Goal: Task Accomplishment & Management: Manage account settings

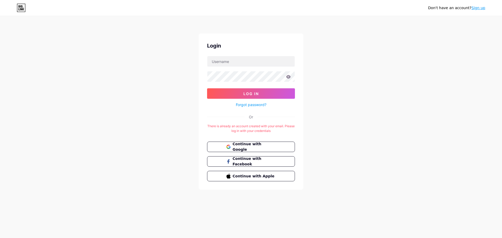
click at [276, 127] on div "There is already an account created with your email. Please log in with your cr…" at bounding box center [251, 128] width 88 height 9
click at [262, 128] on div "There is already an account created with your email. Please log in with your cr…" at bounding box center [251, 128] width 88 height 9
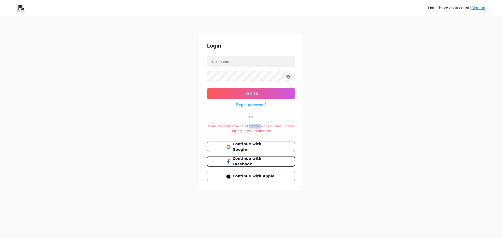
click at [262, 128] on div "There is already an account created with your email. Please log in with your cr…" at bounding box center [251, 128] width 88 height 9
click at [256, 130] on div "There is already an account created with your email. Please log in with your cr…" at bounding box center [251, 128] width 88 height 9
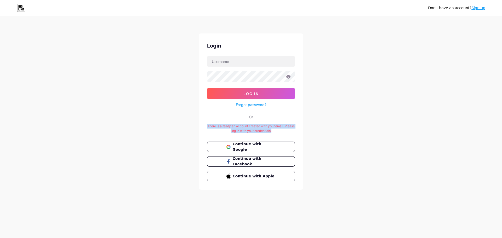
click at [261, 124] on div "There is already an account created with your email. Please log in with your cr…" at bounding box center [251, 128] width 88 height 9
click at [272, 128] on div "There is already an account created with your email. Please log in with your cr…" at bounding box center [251, 128] width 88 height 9
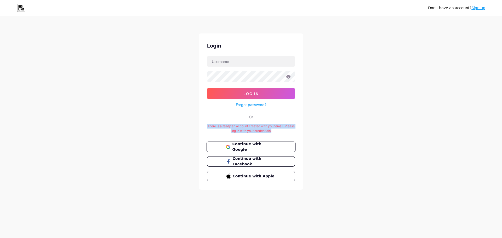
click at [271, 146] on span "Continue with Google" at bounding box center [254, 146] width 44 height 11
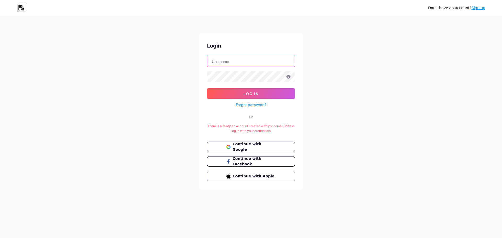
click at [246, 66] on input "text" at bounding box center [250, 61] width 87 height 10
type input "bifub"
click at [255, 99] on div "Forgot password?" at bounding box center [251, 103] width 88 height 9
click at [254, 94] on span "Log In" at bounding box center [250, 93] width 15 height 4
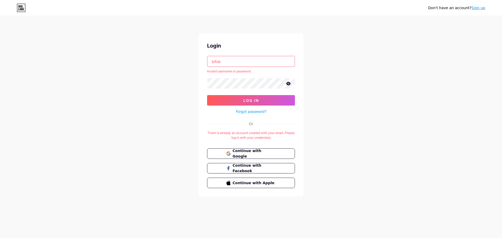
click at [252, 133] on div "There is already an account created with your email. Please log in with your cr…" at bounding box center [251, 135] width 88 height 9
click at [250, 136] on div "There is already an account created with your email. Please log in with your cr…" at bounding box center [251, 135] width 88 height 9
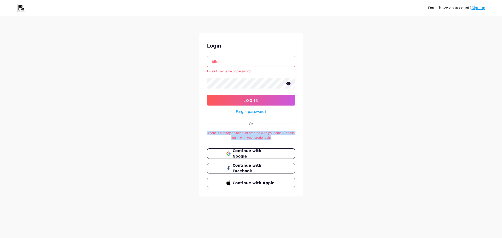
click at [250, 136] on div "There is already an account created with your email. Please log in with your cr…" at bounding box center [251, 135] width 88 height 9
click at [252, 134] on div "There is already an account created with your email. Please log in with your cr…" at bounding box center [251, 135] width 88 height 9
click at [252, 151] on span "Continue with Google" at bounding box center [254, 153] width 44 height 11
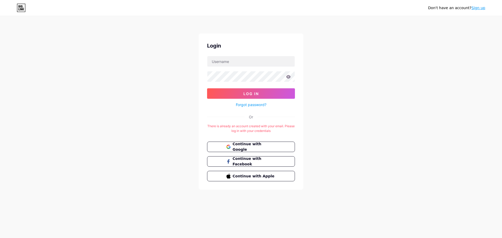
drag, startPoint x: 0, startPoint y: 0, endPoint x: 339, endPoint y: 40, distance: 341.3
click at [339, 40] on div "Don't have an account? Sign up Login Log In Forgot password? Or There is alread…" at bounding box center [251, 103] width 502 height 206
click at [249, 63] on input "text" at bounding box center [250, 61] width 87 height 10
drag, startPoint x: 356, startPoint y: 94, endPoint x: 341, endPoint y: 98, distance: 15.7
click at [352, 95] on div "Don't have an account? Sign up Login Log In Forgot password? Or There is alread…" at bounding box center [251, 103] width 502 height 206
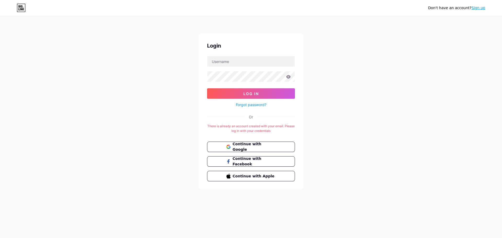
drag, startPoint x: 251, startPoint y: 109, endPoint x: 251, endPoint y: 106, distance: 3.1
click at [251, 109] on div "Login Log In Forgot password? Or There is already an account created with your …" at bounding box center [251, 111] width 105 height 156
click at [251, 106] on link "Forgot password?" at bounding box center [251, 104] width 31 height 5
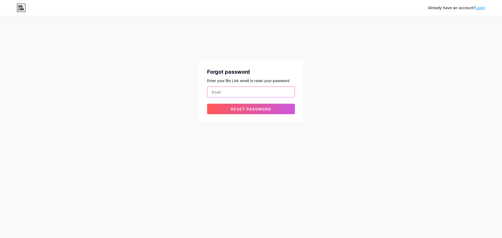
click at [246, 93] on input "email" at bounding box center [250, 92] width 87 height 10
type input "bifubineesh1234@gmail.com"
click at [252, 110] on span "Reset password" at bounding box center [251, 109] width 41 height 4
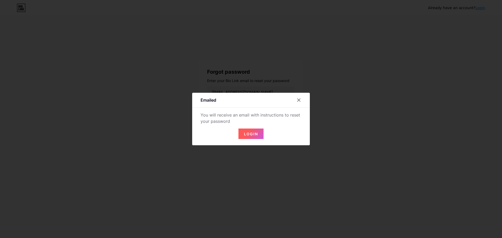
click at [250, 134] on span "Login" at bounding box center [251, 134] width 14 height 4
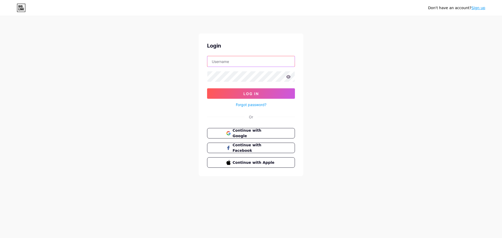
click at [241, 61] on input "text" at bounding box center [250, 61] width 87 height 10
click at [228, 62] on input "text" at bounding box center [250, 61] width 87 height 10
type input "[EMAIL_ADDRESS][DOMAIN_NAME]"
click at [249, 93] on span "Log In" at bounding box center [250, 93] width 15 height 4
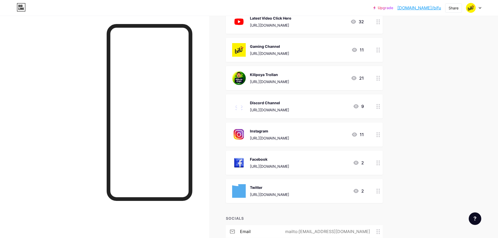
scroll to position [105, 0]
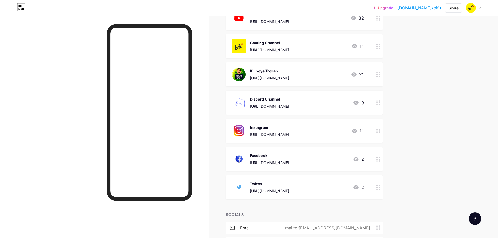
click at [289, 80] on div "[URL][DOMAIN_NAME]" at bounding box center [269, 77] width 39 height 5
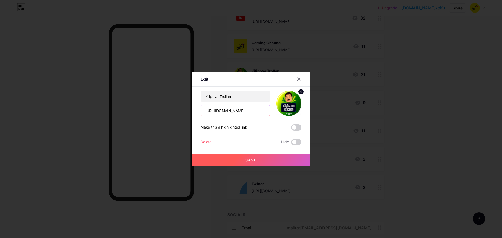
click at [240, 110] on input "[URL][DOMAIN_NAME]" at bounding box center [235, 110] width 69 height 10
click at [301, 78] on icon at bounding box center [299, 79] width 4 height 4
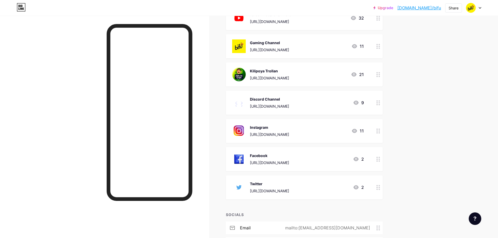
click at [379, 77] on div at bounding box center [378, 74] width 9 height 24
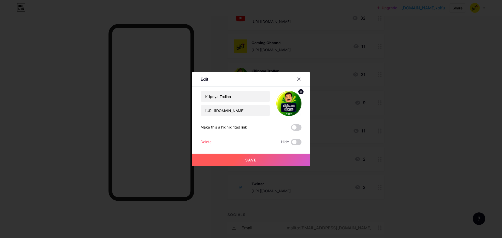
click at [211, 141] on div "Delete" at bounding box center [205, 142] width 11 height 6
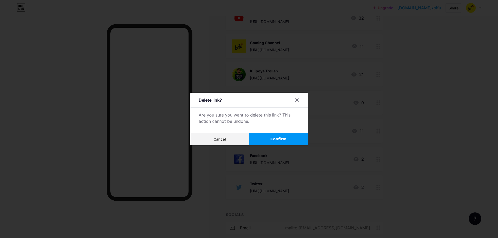
click at [283, 141] on span "Confirm" at bounding box center [278, 138] width 16 height 5
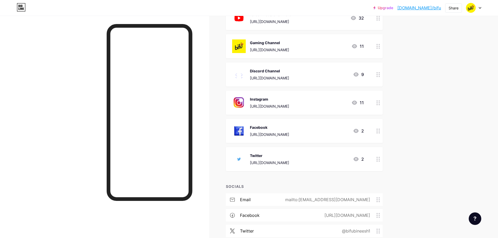
click at [379, 48] on icon at bounding box center [378, 46] width 4 height 5
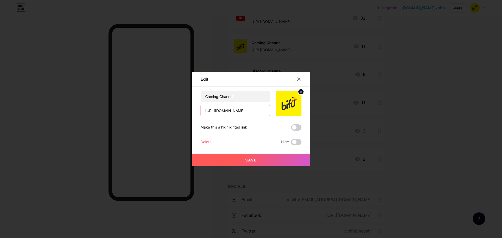
click at [224, 113] on input "[URL][DOMAIN_NAME]" at bounding box center [235, 110] width 69 height 10
paste input "[DOMAIN_NAME][URL]"
type input "[URL][DOMAIN_NAME]"
drag, startPoint x: 220, startPoint y: 96, endPoint x: 198, endPoint y: 97, distance: 22.2
click at [198, 97] on div "Edit Content YouTube Play YouTube video without leaving your page. ADD Vimeo Pl…" at bounding box center [251, 119] width 118 height 94
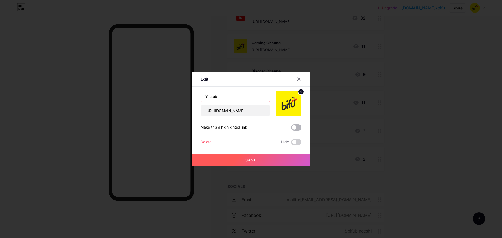
type input "Youtube"
click at [295, 127] on span at bounding box center [296, 127] width 10 height 6
click at [291, 129] on input "checkbox" at bounding box center [291, 129] width 0 height 0
click at [293, 144] on span at bounding box center [296, 142] width 10 height 6
click at [291, 143] on input "checkbox" at bounding box center [291, 143] width 0 height 0
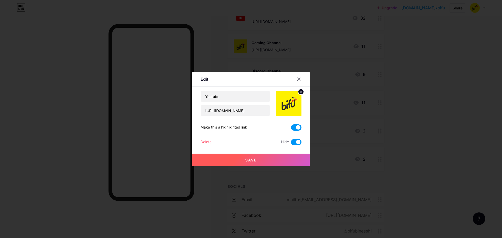
click at [296, 143] on span at bounding box center [296, 142] width 10 height 6
click at [291, 143] on input "checkbox" at bounding box center [291, 143] width 0 height 0
click at [270, 157] on button "Save" at bounding box center [251, 160] width 118 height 13
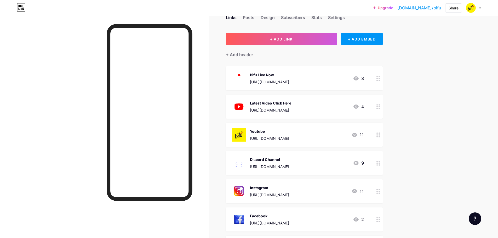
scroll to position [0, 0]
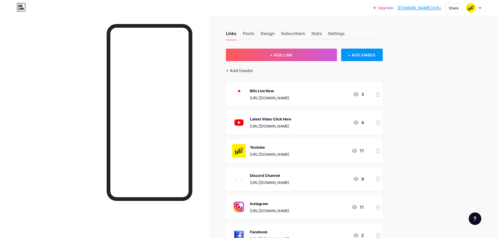
click at [379, 93] on icon at bounding box center [378, 94] width 4 height 5
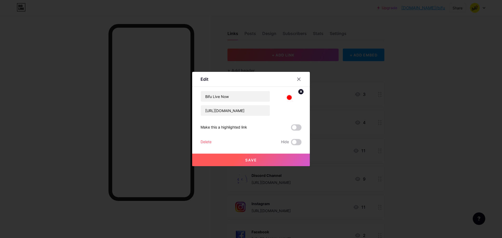
click at [209, 141] on div "Delete" at bounding box center [205, 142] width 11 height 6
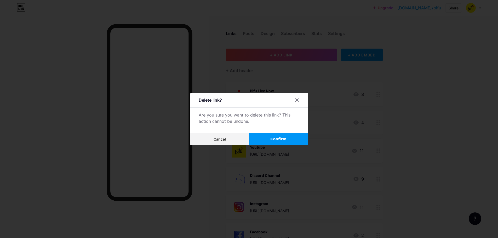
click at [290, 137] on button "Confirm" at bounding box center [278, 139] width 59 height 13
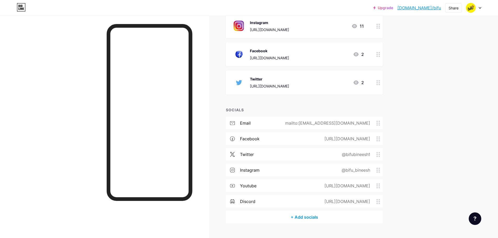
scroll to position [164, 0]
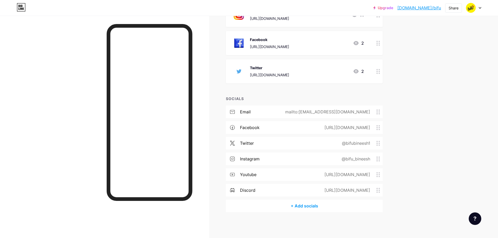
click at [316, 176] on div "[URL][DOMAIN_NAME]" at bounding box center [346, 174] width 60 height 6
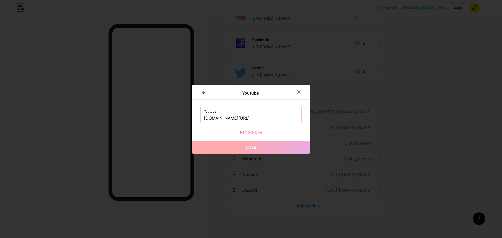
drag, startPoint x: 274, startPoint y: 118, endPoint x: 185, endPoint y: 121, distance: 88.9
click at [185, 121] on div "Youtube Youtube [DOMAIN_NAME][URL] Remove icon Save" at bounding box center [251, 119] width 502 height 238
paste input "[URL][DOMAIN_NAME]"
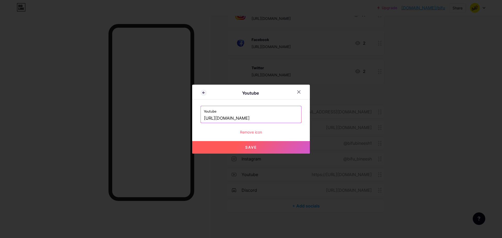
type input "[URL][DOMAIN_NAME]"
click at [256, 147] on span "Save" at bounding box center [251, 147] width 12 height 4
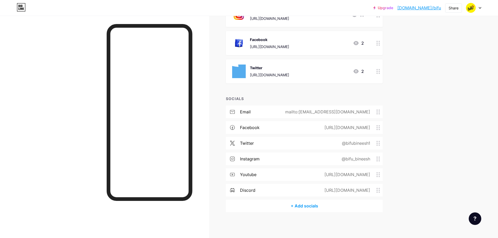
click at [318, 173] on div "[URL][DOMAIN_NAME]" at bounding box center [346, 174] width 60 height 6
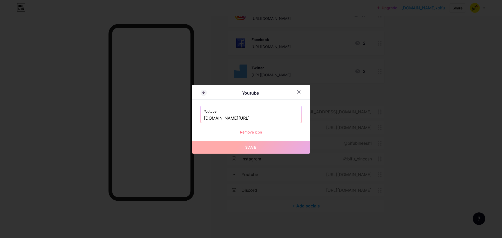
click at [251, 118] on input "[DOMAIN_NAME][URL]" at bounding box center [251, 118] width 94 height 9
click at [297, 92] on icon at bounding box center [299, 92] width 4 height 4
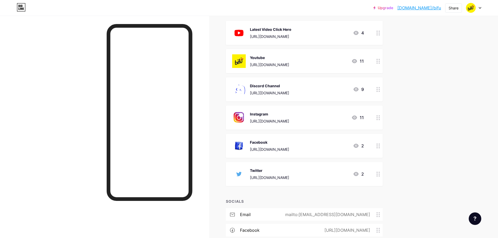
scroll to position [52, 0]
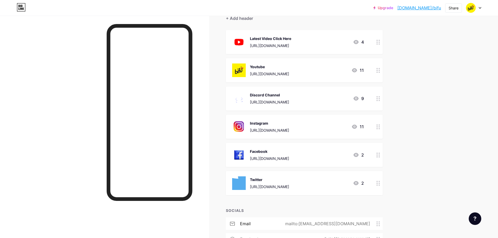
click at [480, 7] on div at bounding box center [473, 7] width 15 height 9
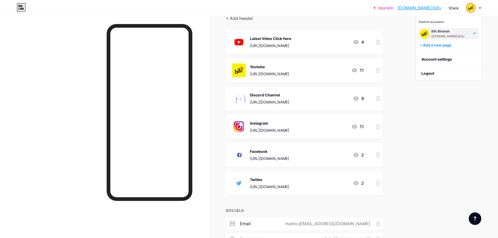
click at [447, 120] on div "Upgrade [DOMAIN_NAME]/bifu [DOMAIN_NAME]/bifu Share Switch accounts Bifu Binees…" at bounding box center [249, 149] width 498 height 402
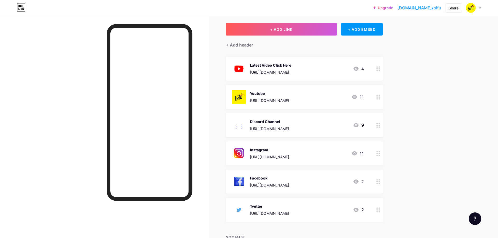
scroll to position [0, 0]
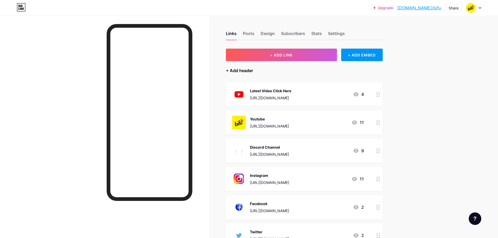
click at [244, 73] on div "+ Add header" at bounding box center [239, 70] width 27 height 6
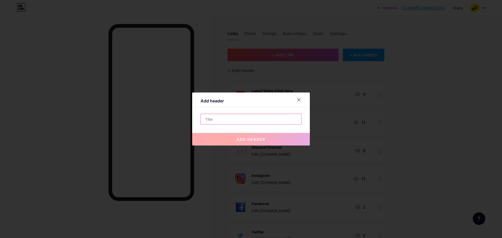
click at [245, 119] on input "text" at bounding box center [251, 119] width 100 height 10
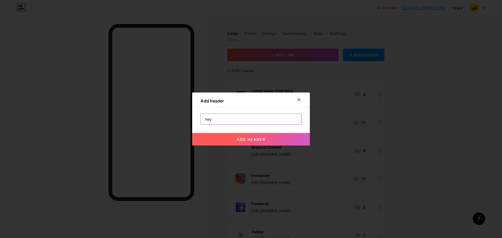
type input "hey"
click at [255, 140] on span "add header" at bounding box center [251, 139] width 29 height 4
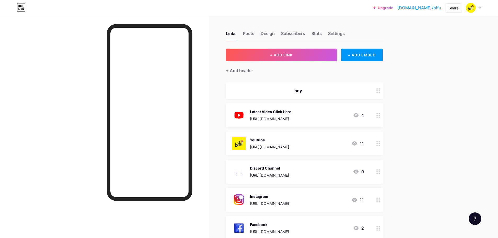
click at [301, 88] on div "hey" at bounding box center [298, 91] width 132 height 6
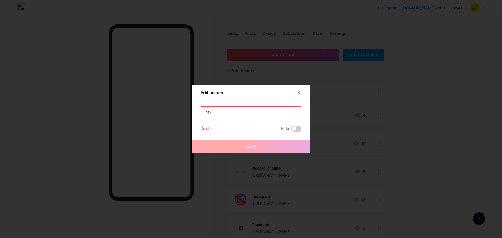
click at [242, 108] on input "hey" at bounding box center [251, 112] width 100 height 10
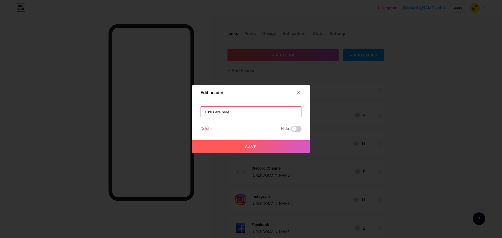
type input "Links are here"
click at [247, 147] on span "Save" at bounding box center [251, 147] width 12 height 4
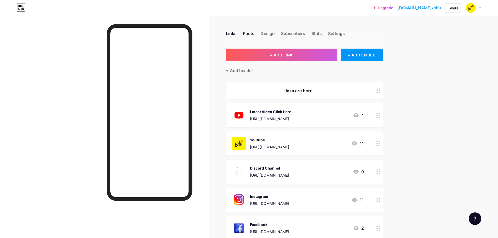
click at [250, 32] on div "Posts" at bounding box center [248, 34] width 11 height 9
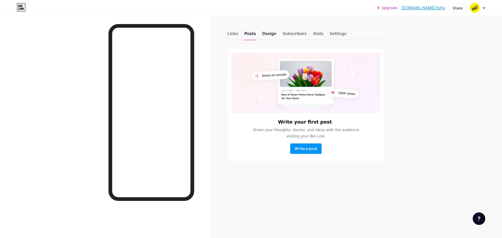
click at [272, 33] on div "Design" at bounding box center [269, 34] width 14 height 9
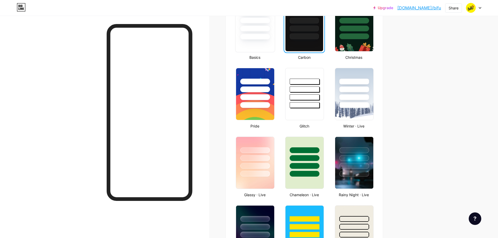
scroll to position [340, 0]
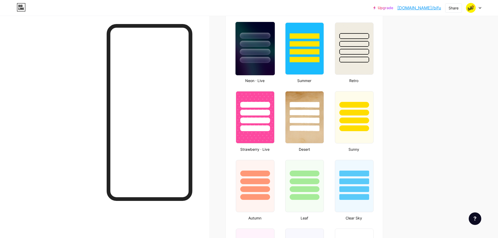
click at [265, 51] on div at bounding box center [255, 52] width 31 height 6
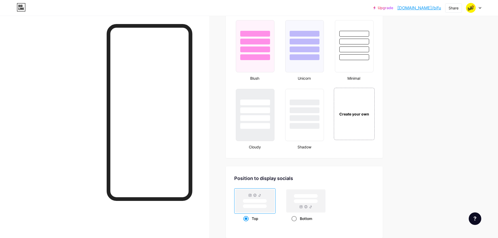
scroll to position [547, 0]
click at [360, 112] on div "Create your own" at bounding box center [354, 115] width 42 height 54
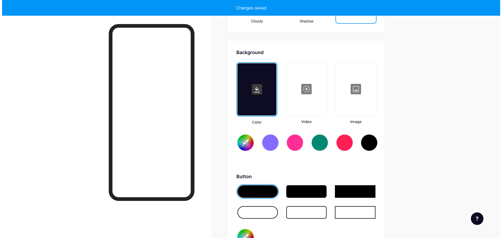
scroll to position [694, 0]
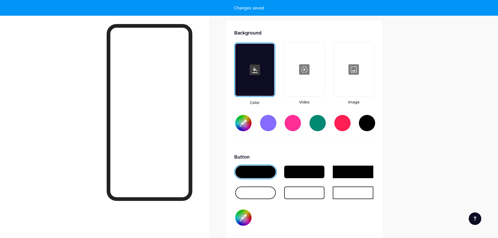
type input "#ffffff"
type input "#000000"
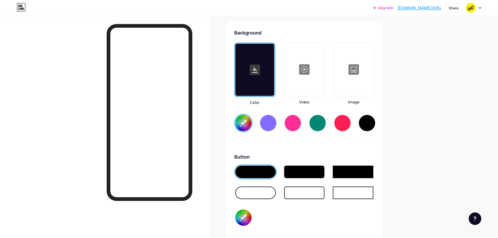
click at [304, 71] on div at bounding box center [303, 69] width 39 height 52
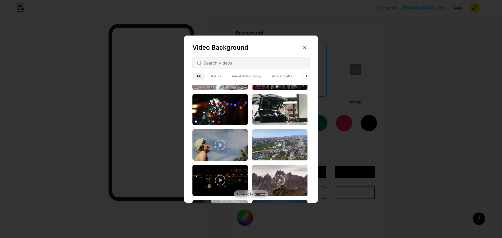
scroll to position [0, 0]
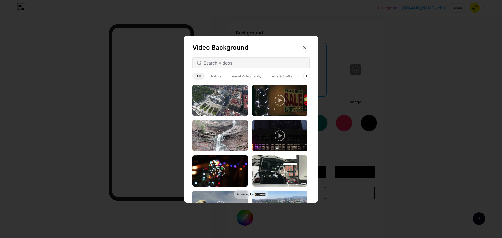
click at [215, 171] on icon at bounding box center [220, 171] width 10 height 10
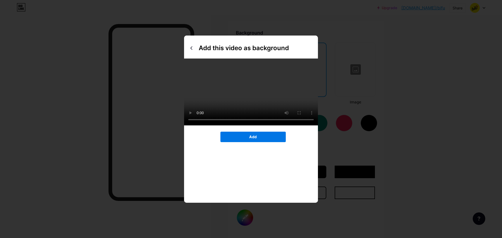
click at [247, 132] on button "Add" at bounding box center [252, 137] width 65 height 10
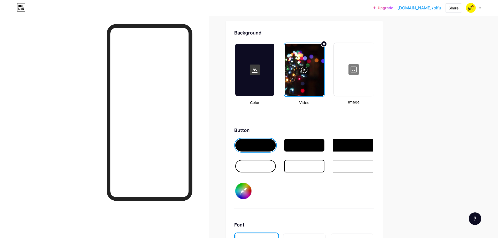
click at [306, 71] on div at bounding box center [304, 70] width 39 height 52
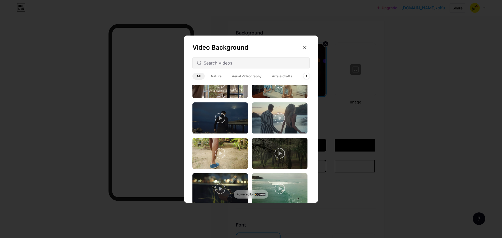
scroll to position [755, 0]
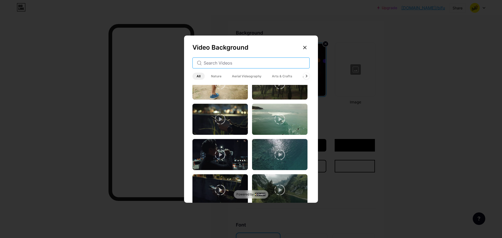
click at [227, 63] on input "text" at bounding box center [254, 63] width 101 height 6
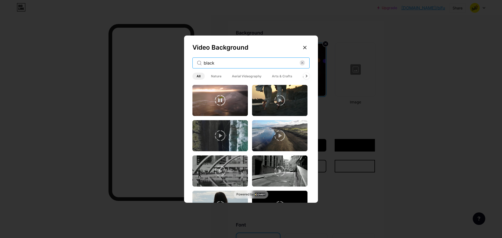
type input "black"
click at [228, 76] on span "Aerial Videography" at bounding box center [247, 76] width 38 height 7
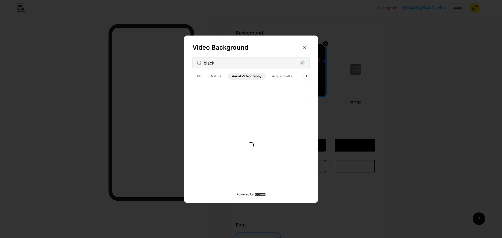
click at [228, 76] on span "Aerial Videography" at bounding box center [247, 76] width 38 height 7
click at [201, 78] on span "All" at bounding box center [198, 76] width 12 height 7
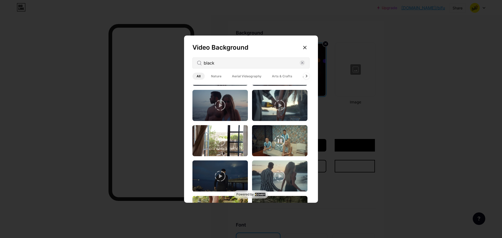
scroll to position [755, 0]
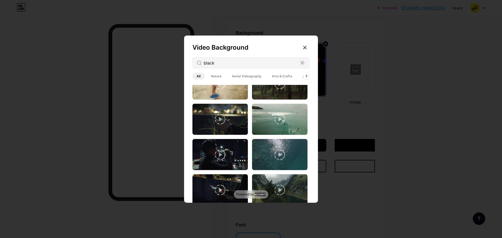
click at [304, 62] on rect at bounding box center [301, 62] width 5 height 5
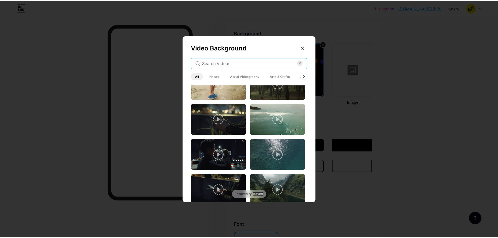
scroll to position [0, 0]
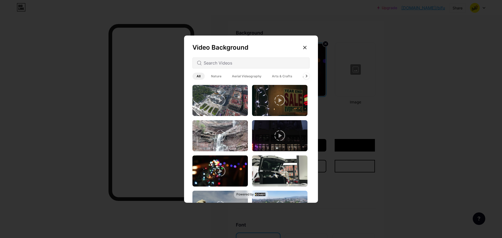
click at [308, 46] on div at bounding box center [304, 47] width 9 height 9
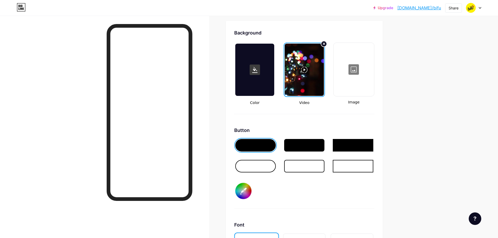
click at [304, 47] on div at bounding box center [304, 70] width 39 height 52
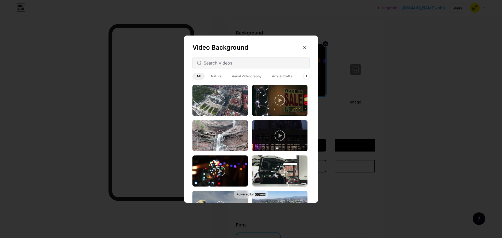
click at [304, 51] on div at bounding box center [304, 47] width 9 height 9
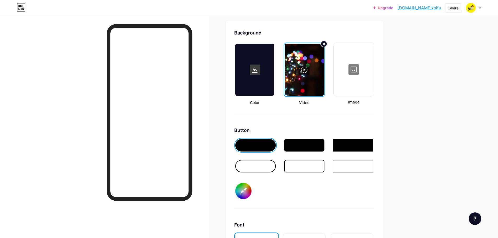
click at [325, 44] on circle at bounding box center [324, 44] width 6 height 6
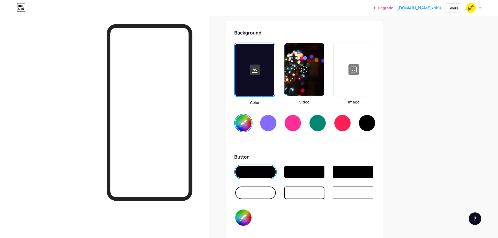
click at [345, 68] on div at bounding box center [353, 69] width 39 height 52
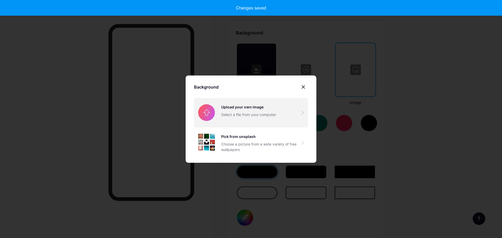
type input "#ffffff"
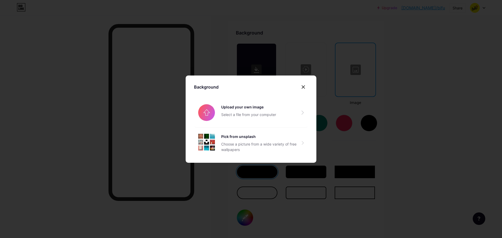
click at [297, 86] on div "Background" at bounding box center [251, 86] width 114 height 9
click at [300, 85] on div at bounding box center [302, 86] width 9 height 9
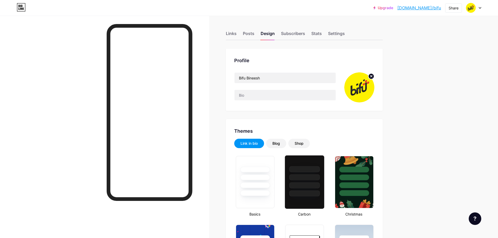
click at [307, 170] on div at bounding box center [304, 169] width 31 height 6
click at [290, 36] on div "Subscribers" at bounding box center [293, 34] width 24 height 9
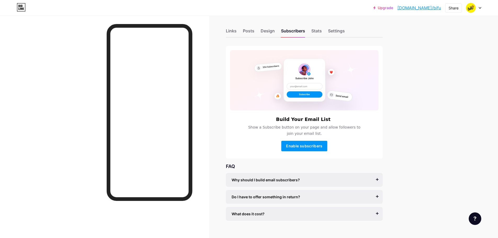
scroll to position [11, 0]
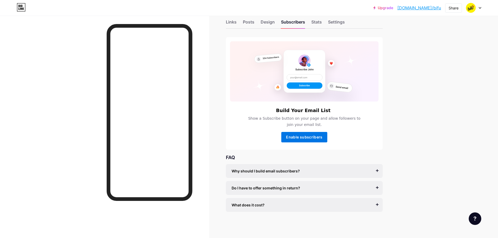
click at [314, 135] on span "Enable subscribers" at bounding box center [304, 137] width 36 height 4
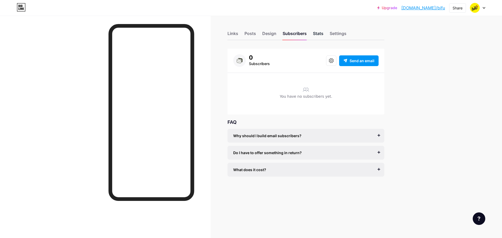
click at [321, 36] on div "Stats" at bounding box center [318, 34] width 10 height 9
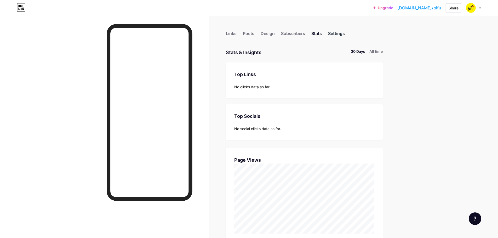
click at [341, 34] on div "Settings" at bounding box center [336, 34] width 17 height 9
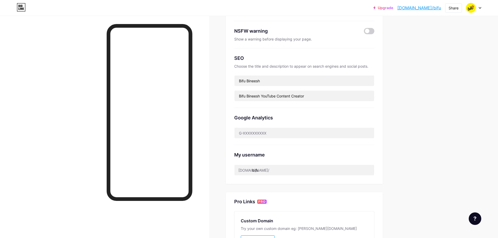
scroll to position [78, 0]
click at [302, 132] on input "text" at bounding box center [304, 133] width 140 height 10
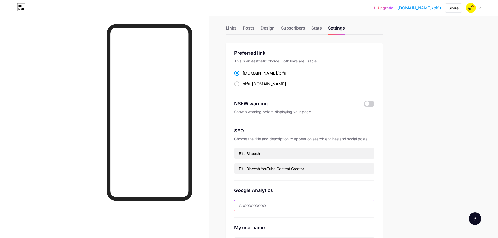
scroll to position [0, 0]
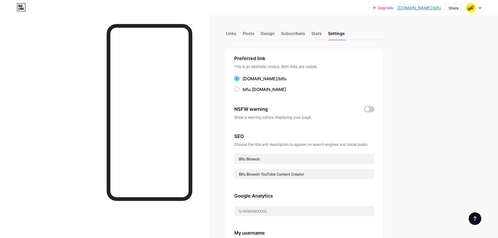
click at [480, 8] on icon at bounding box center [480, 8] width 3 height 2
click at [446, 58] on link "Account settings" at bounding box center [448, 59] width 65 height 14
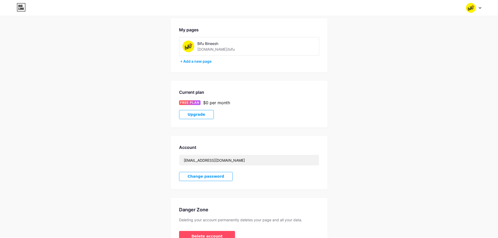
scroll to position [54, 0]
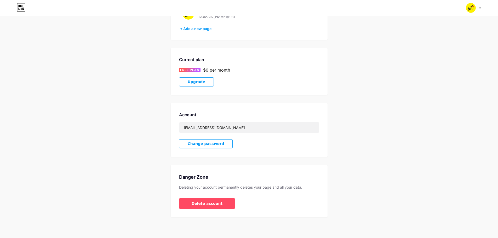
click at [202, 82] on span "Upgrade" at bounding box center [197, 82] width 18 height 4
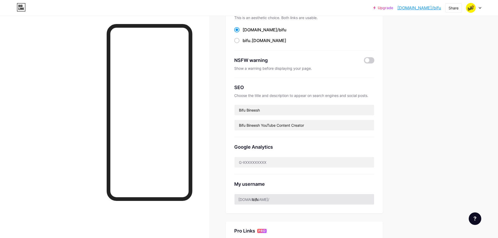
scroll to position [157, 0]
